Goal: Information Seeking & Learning: Learn about a topic

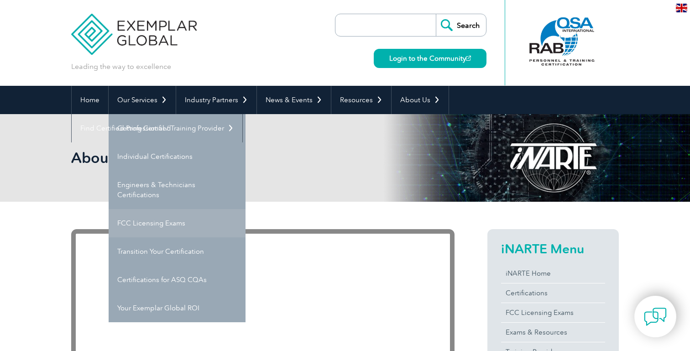
click at [151, 220] on link "FCC Licensing Exams" at bounding box center [177, 223] width 137 height 28
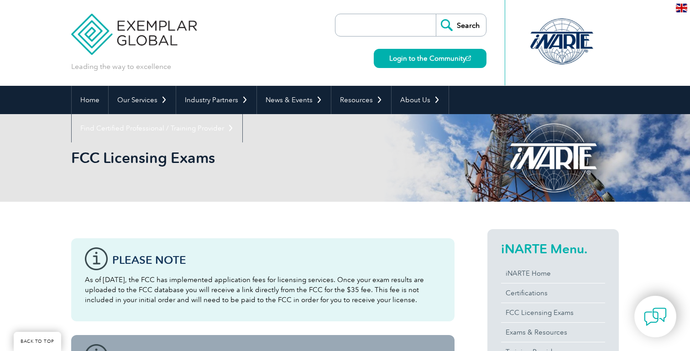
scroll to position [144, 0]
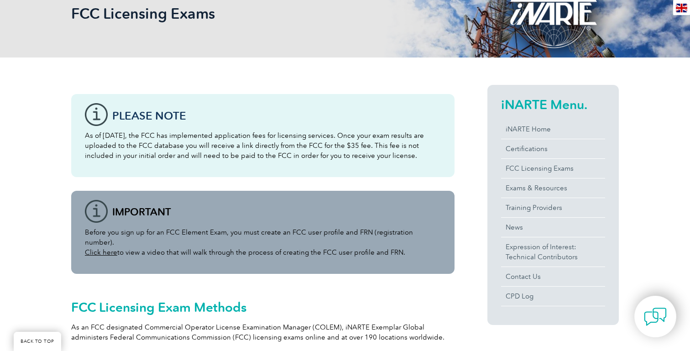
click at [366, 143] on p "As of April 19, 2022, the FCC has implemented application fees for licensing se…" at bounding box center [263, 146] width 356 height 30
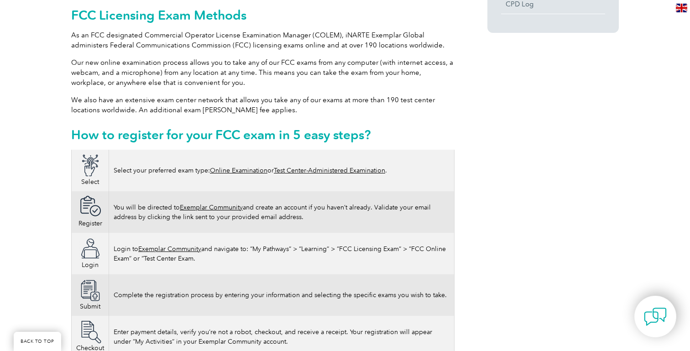
scroll to position [482, 0]
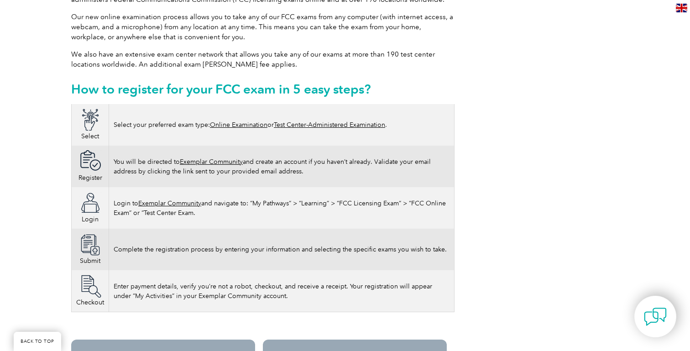
click at [191, 199] on link "Exemplar Community" at bounding box center [169, 203] width 63 height 8
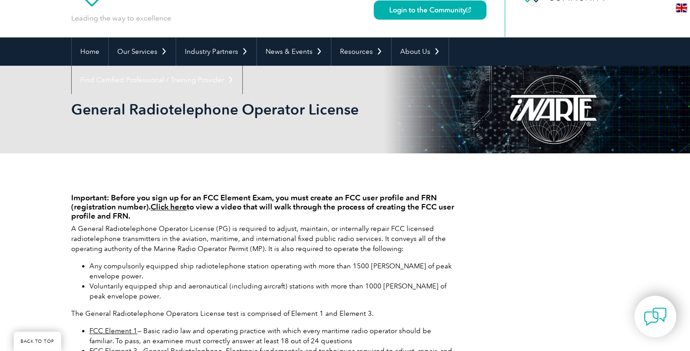
scroll to position [48, 0]
